Goal: Task Accomplishment & Management: Complete application form

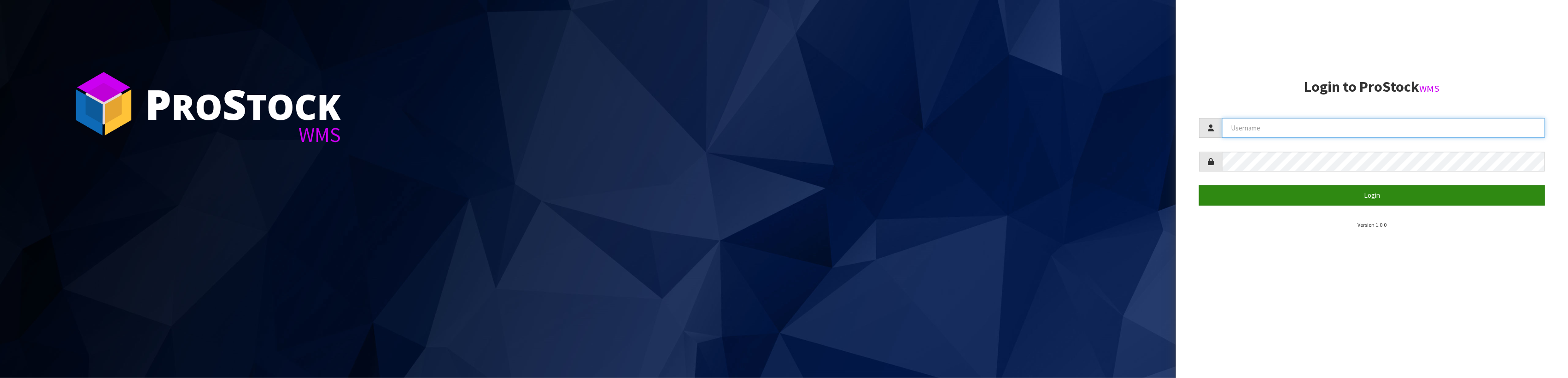
type input "SHEPHERD"
click at [1332, 192] on button "Login" at bounding box center [1372, 195] width 346 height 20
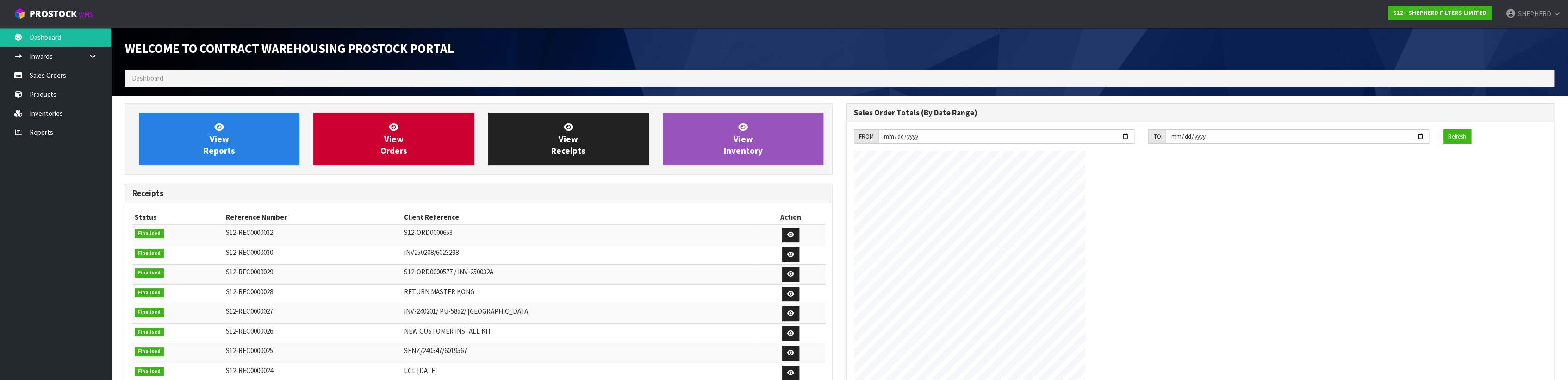
scroll to position [422, 721]
click at [48, 77] on link "Sales Orders" at bounding box center [56, 75] width 111 height 19
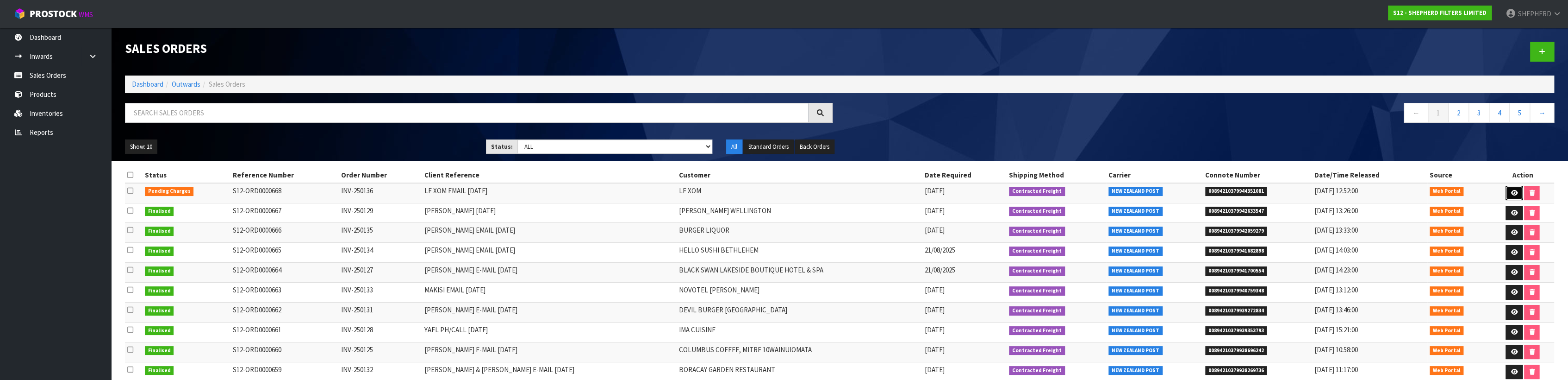
drag, startPoint x: 1508, startPoint y: 192, endPoint x: 1401, endPoint y: 181, distance: 107.6
click at [1511, 192] on icon at bounding box center [1514, 193] width 7 height 6
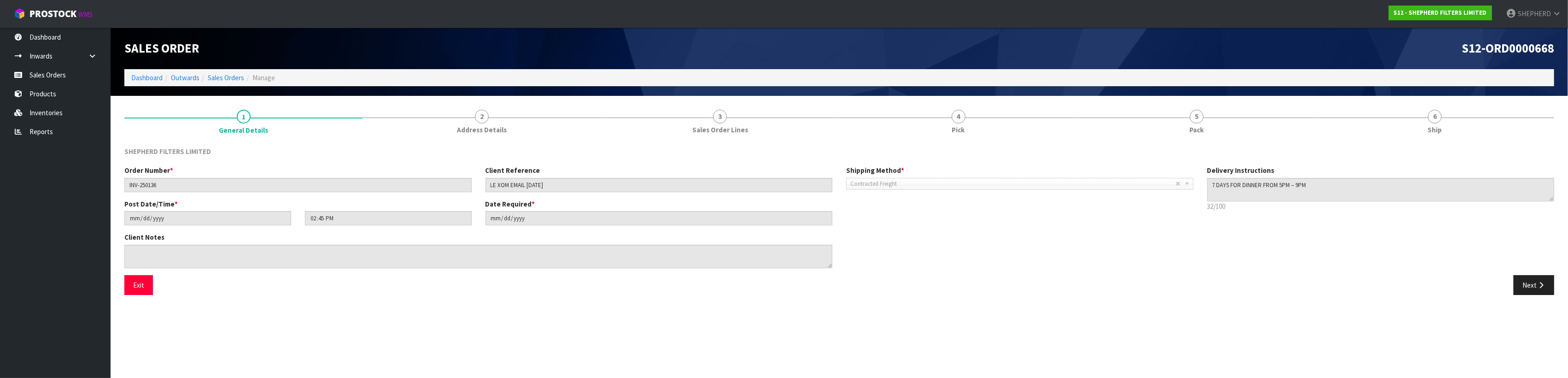
click at [618, 306] on section "1 General Details 2 Address Details 3 Sales Order Lines 4 Pick 5 Pack 6 Ship SH…" at bounding box center [839, 202] width 1457 height 213
click at [906, 337] on section "Edit Sales Order S12-ORD0000668 Dashboard Outwards Sales Orders Manage Sales Or…" at bounding box center [784, 189] width 1568 height 378
click at [40, 74] on link "Sales Orders" at bounding box center [55, 74] width 111 height 19
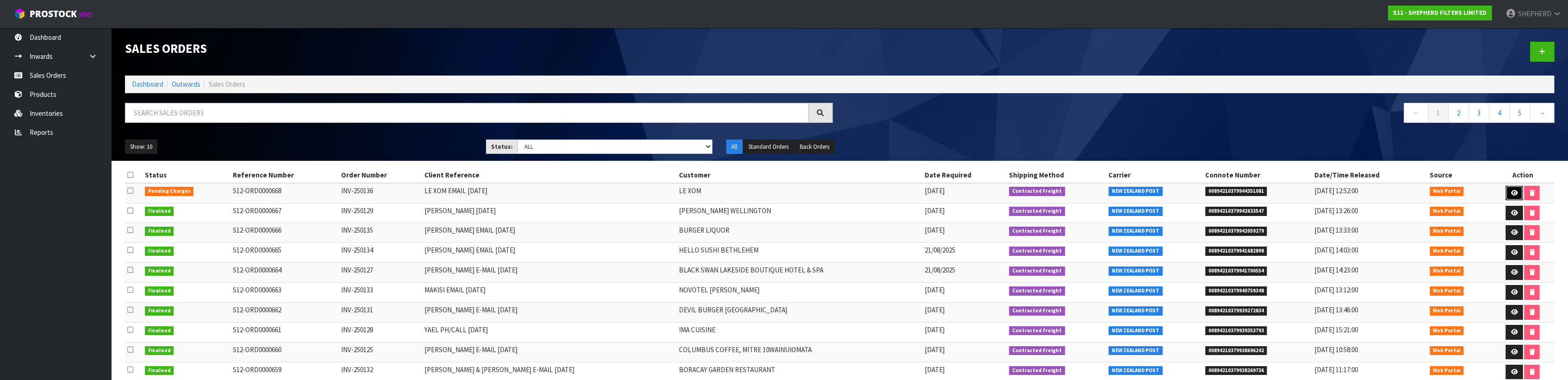
click at [1511, 190] on icon at bounding box center [1514, 193] width 7 height 6
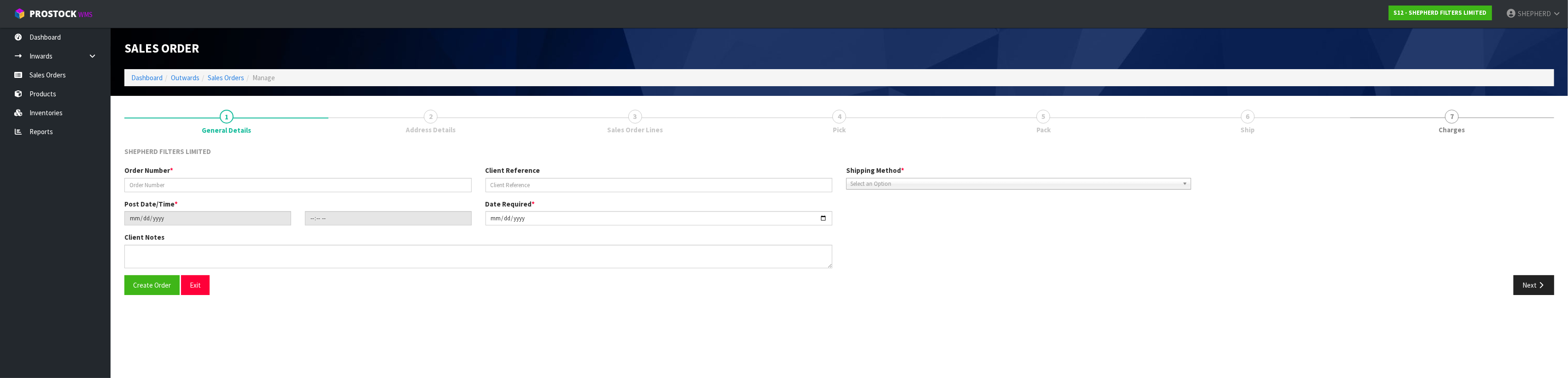
type input "INV-250136"
type input "LE XOM EMAIL [DATE]"
type input "[DATE]"
type input "14:45:00.000"
type input "[DATE]"
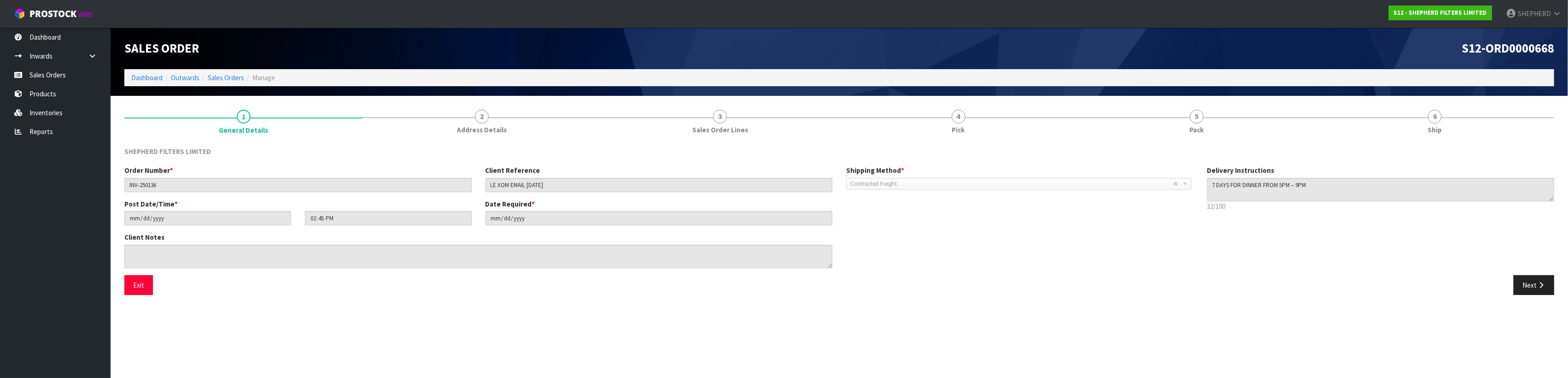
click at [1178, 319] on section "Edit Sales Order S12-ORD0000668 Dashboard Outwards Sales Orders Manage Sales Or…" at bounding box center [784, 189] width 1568 height 378
click at [1525, 286] on button "Next" at bounding box center [1534, 285] width 41 height 20
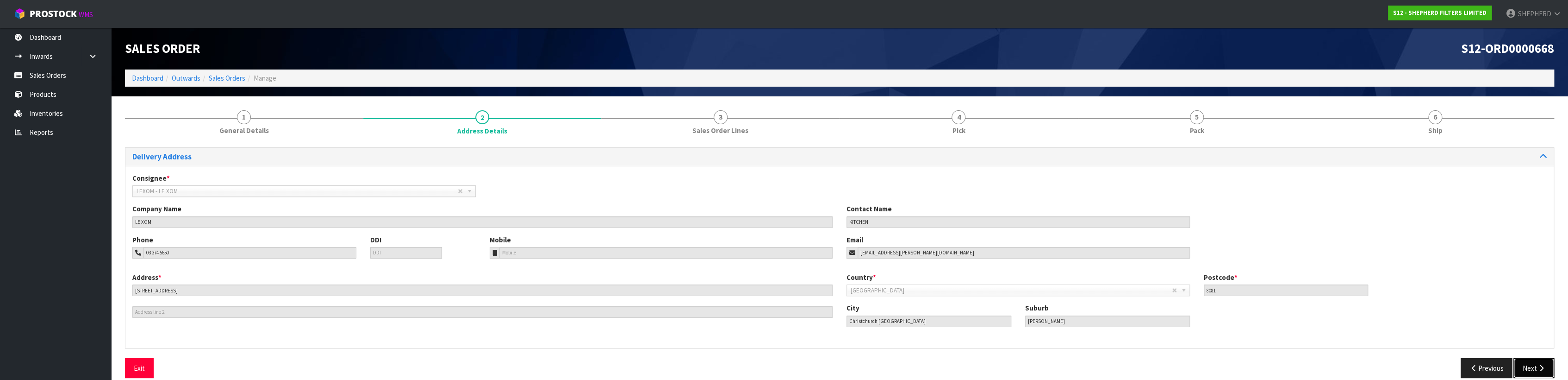
click at [1539, 363] on button "Next" at bounding box center [1534, 368] width 41 height 20
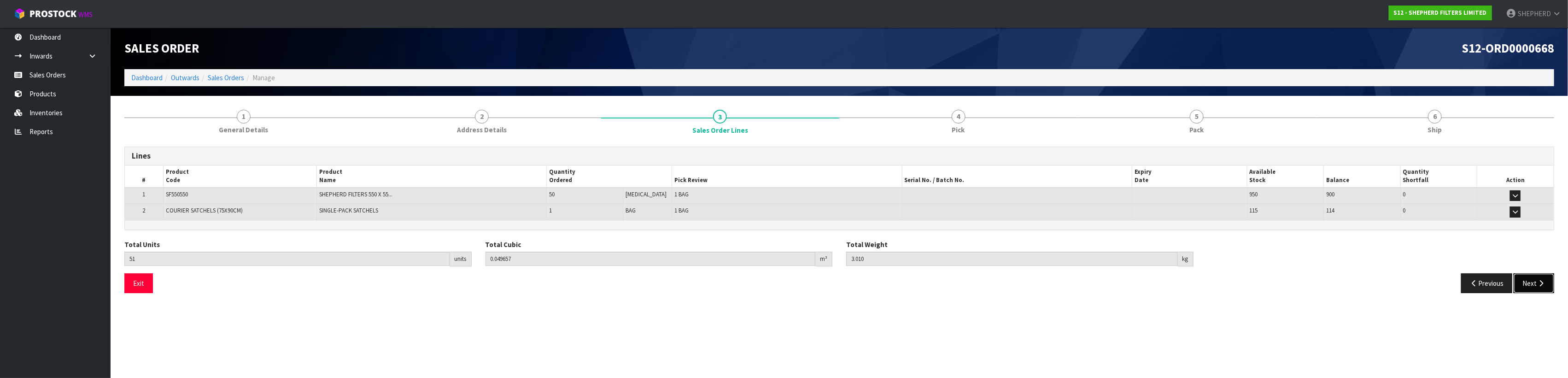
click at [1543, 284] on icon "button" at bounding box center [1541, 282] width 9 height 7
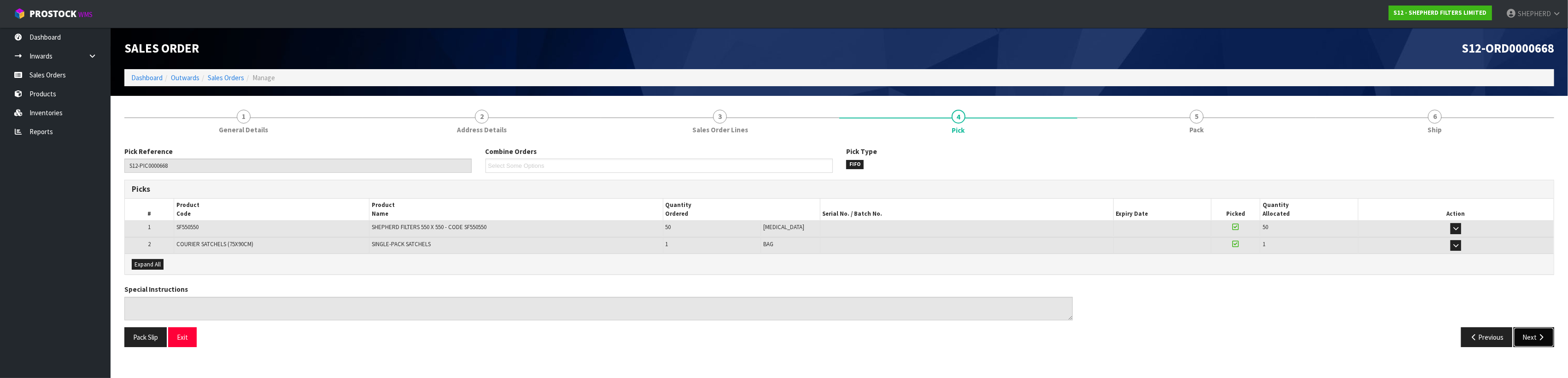
click at [1535, 336] on button "Next" at bounding box center [1534, 337] width 41 height 20
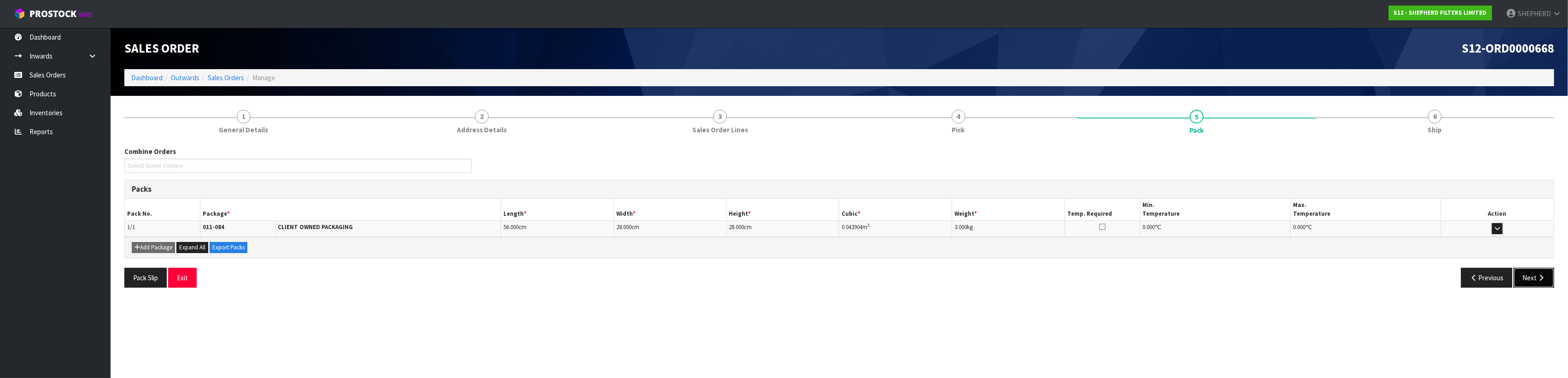
click at [1535, 281] on button "Next" at bounding box center [1534, 278] width 41 height 20
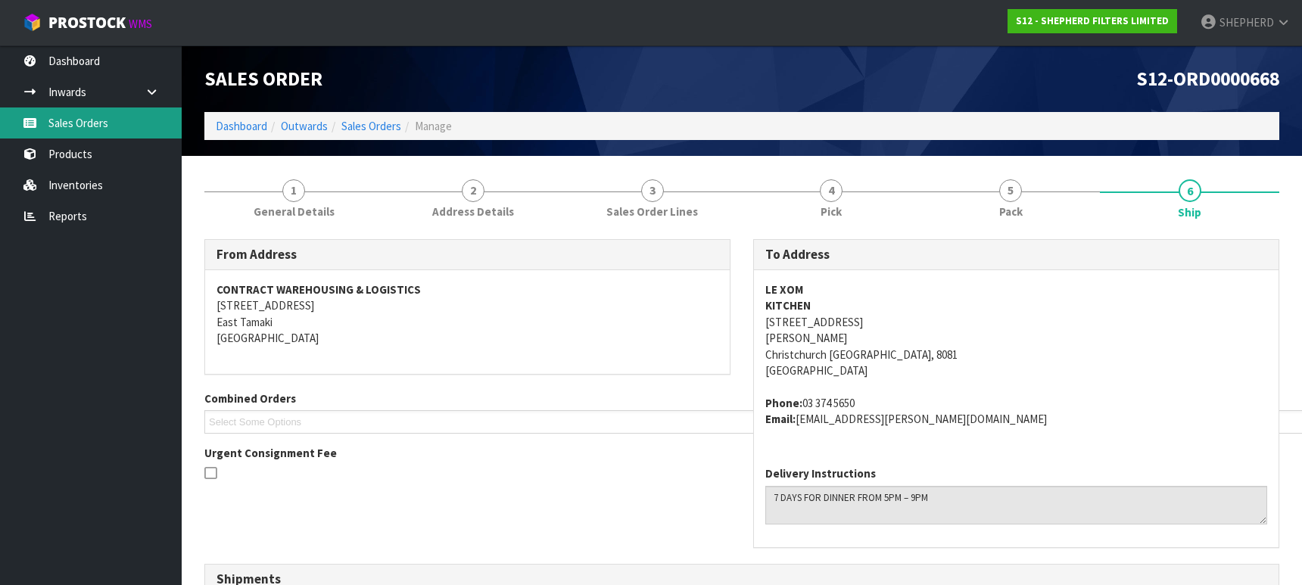
drag, startPoint x: 89, startPoint y: 120, endPoint x: 166, endPoint y: 133, distance: 79.1
click at [89, 120] on link "Sales Orders" at bounding box center [91, 122] width 182 height 31
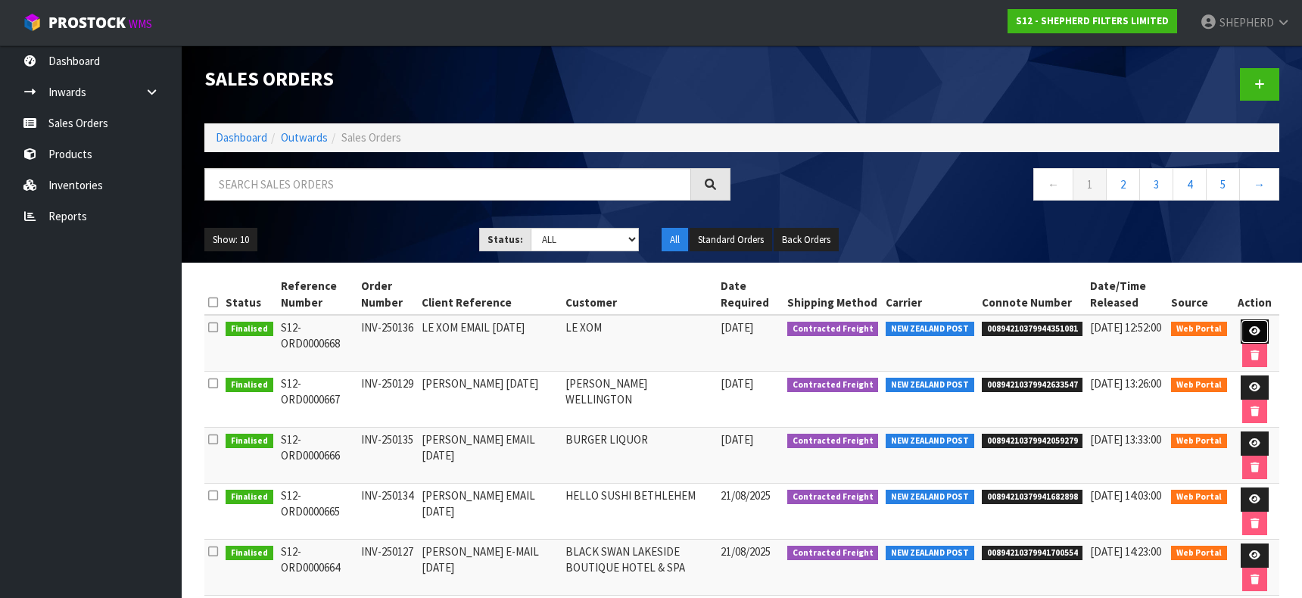
click at [1248, 324] on link at bounding box center [1254, 331] width 28 height 24
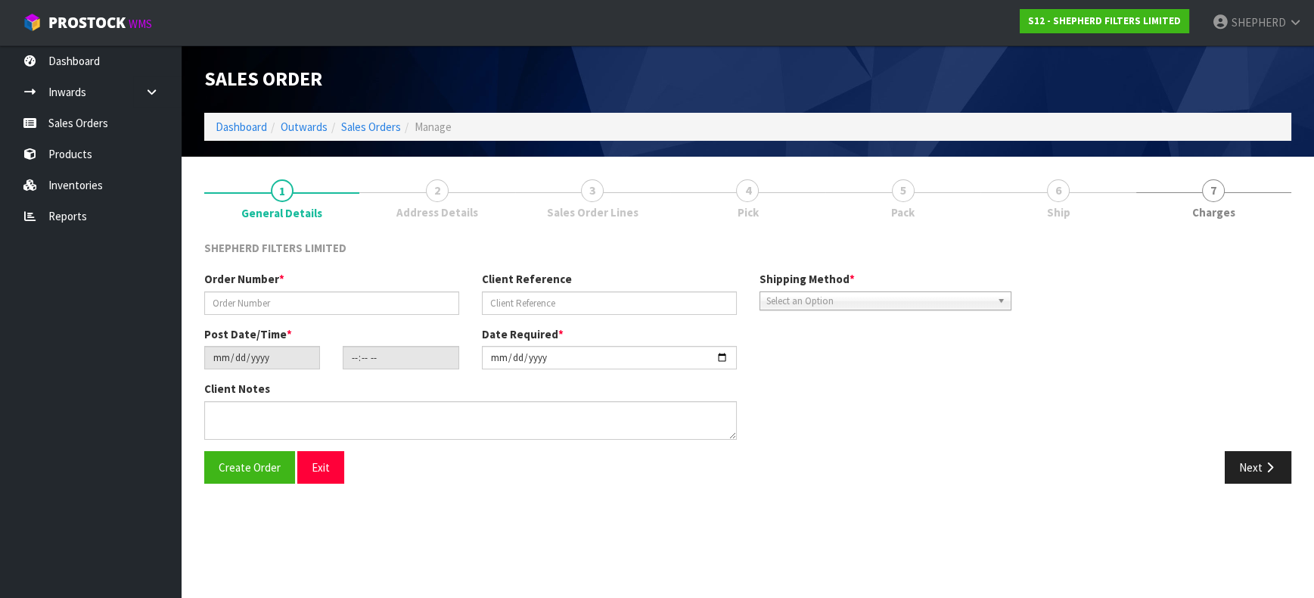
type input "INV-250136"
type input "LE XOM EMAIL [DATE]"
type input "[DATE]"
type input "14:45:00.000"
type input "[DATE]"
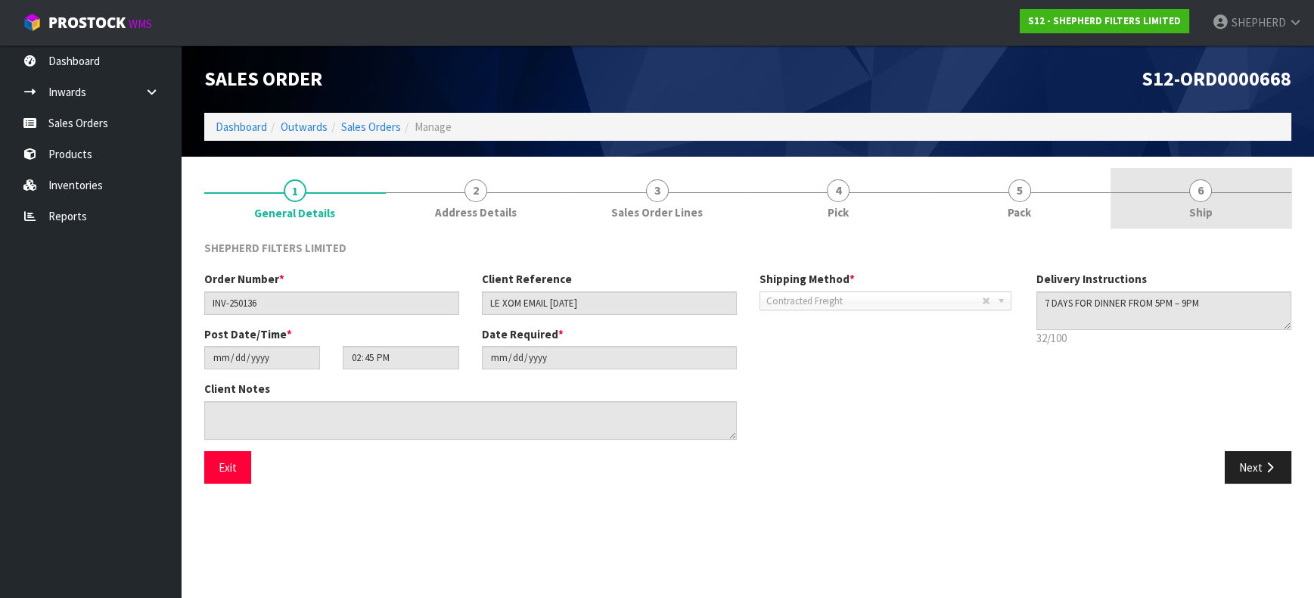
click at [1205, 195] on span "6" at bounding box center [1201, 190] width 23 height 23
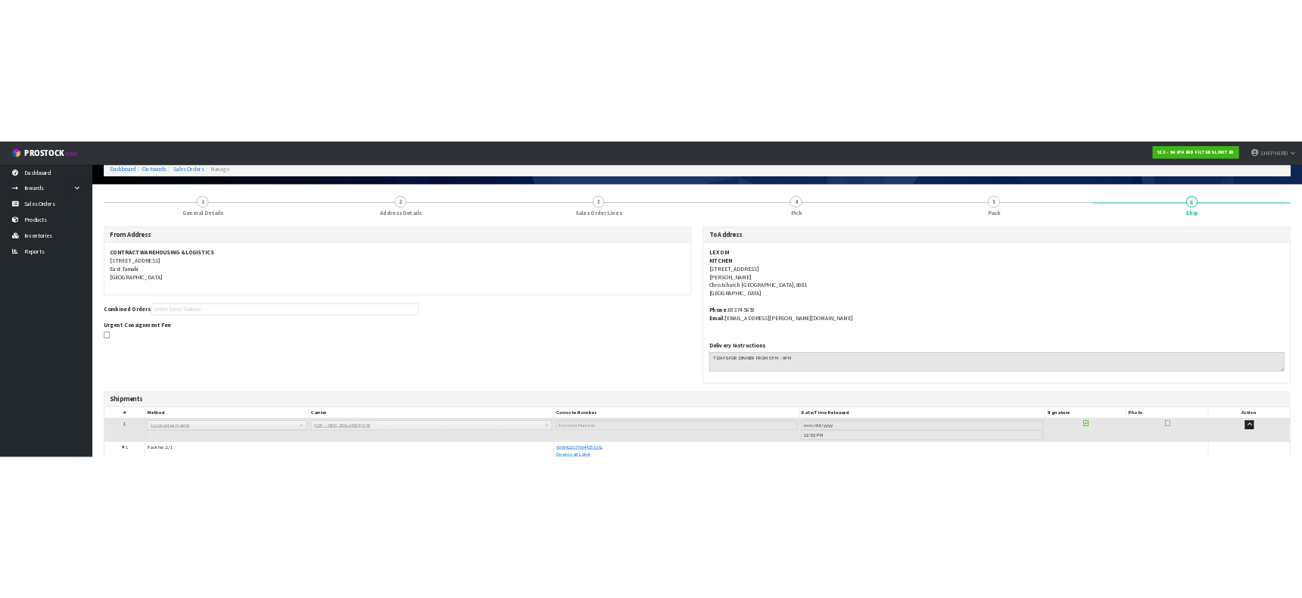
scroll to position [150, 0]
